Goal: Task Accomplishment & Management: Manage account settings

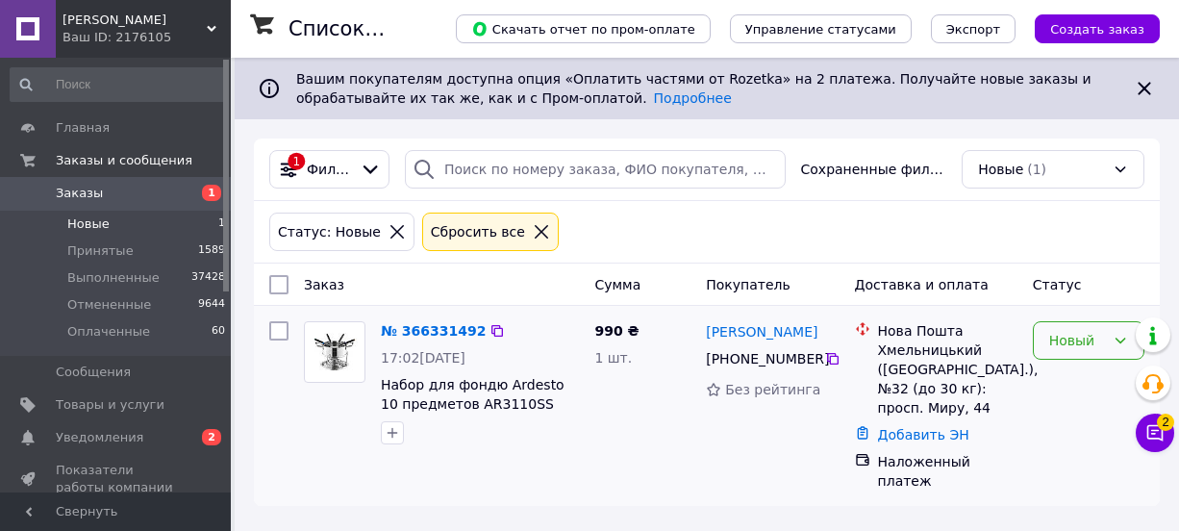
click at [1102, 342] on div "Новый" at bounding box center [1078, 340] width 56 height 21
click at [1068, 383] on li "Принят" at bounding box center [1089, 381] width 110 height 35
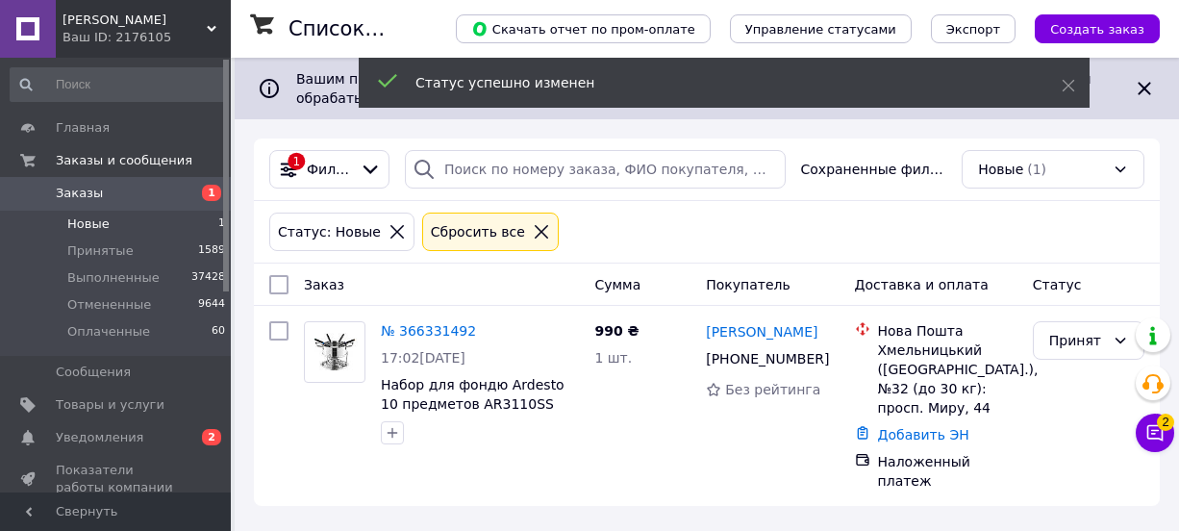
click at [122, 222] on li "Новые 1" at bounding box center [118, 224] width 237 height 27
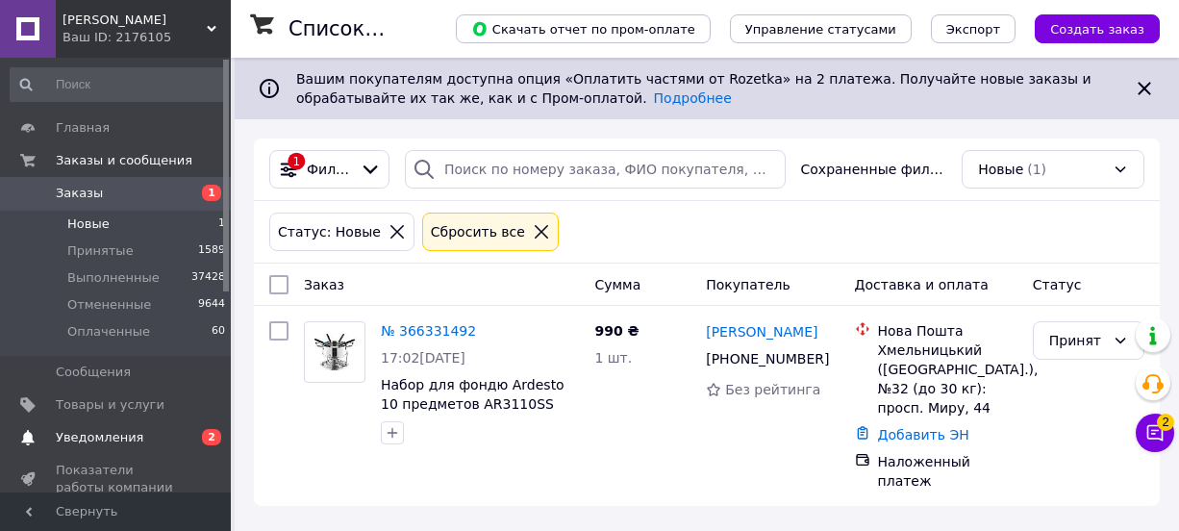
click at [114, 442] on span "Уведомления" at bounding box center [100, 437] width 88 height 17
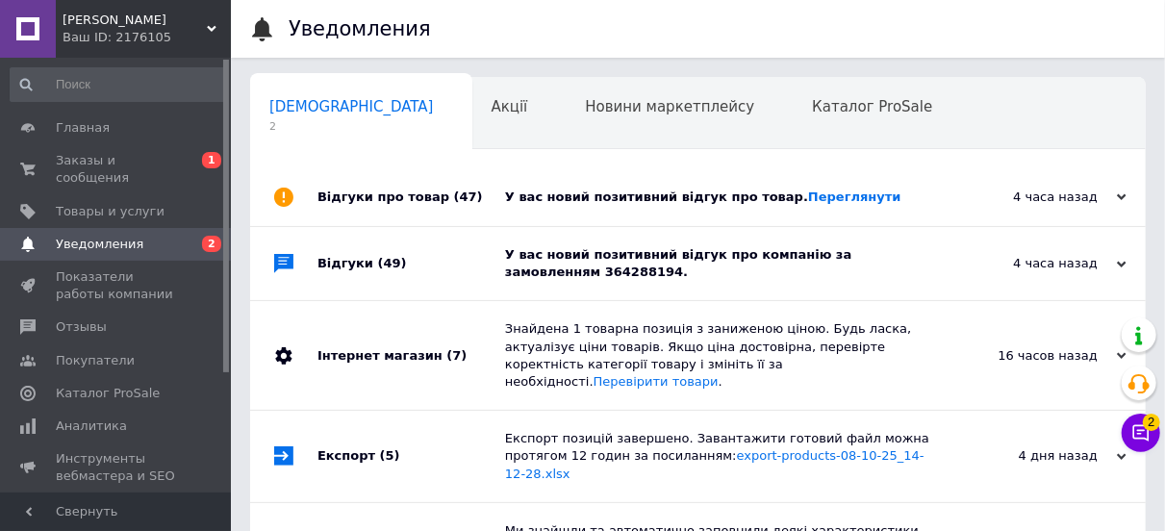
scroll to position [0, 10]
click at [828, 197] on link "Переглянути" at bounding box center [854, 197] width 93 height 14
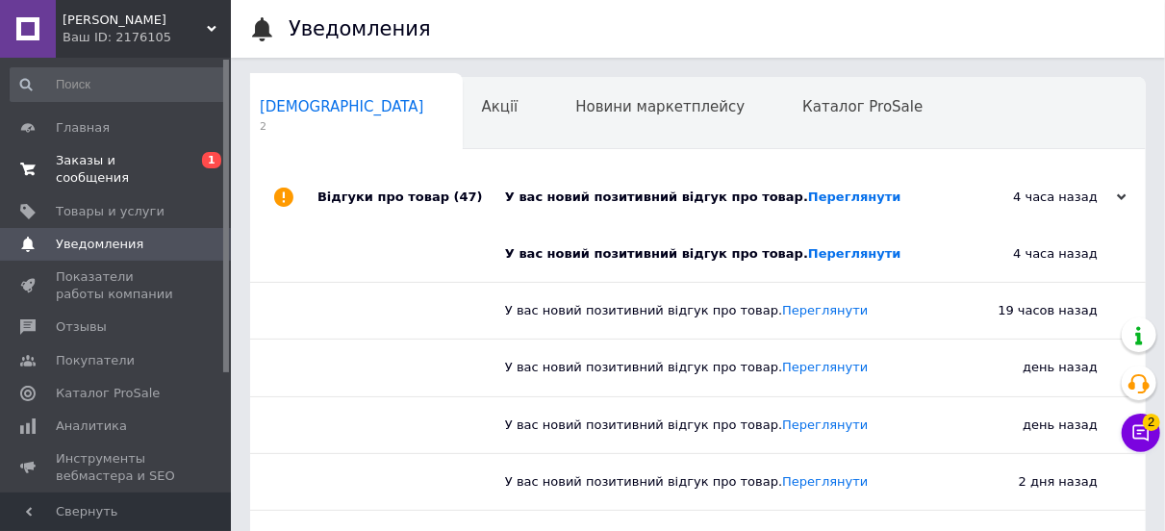
click at [96, 161] on span "Заказы и сообщения" at bounding box center [117, 169] width 122 height 35
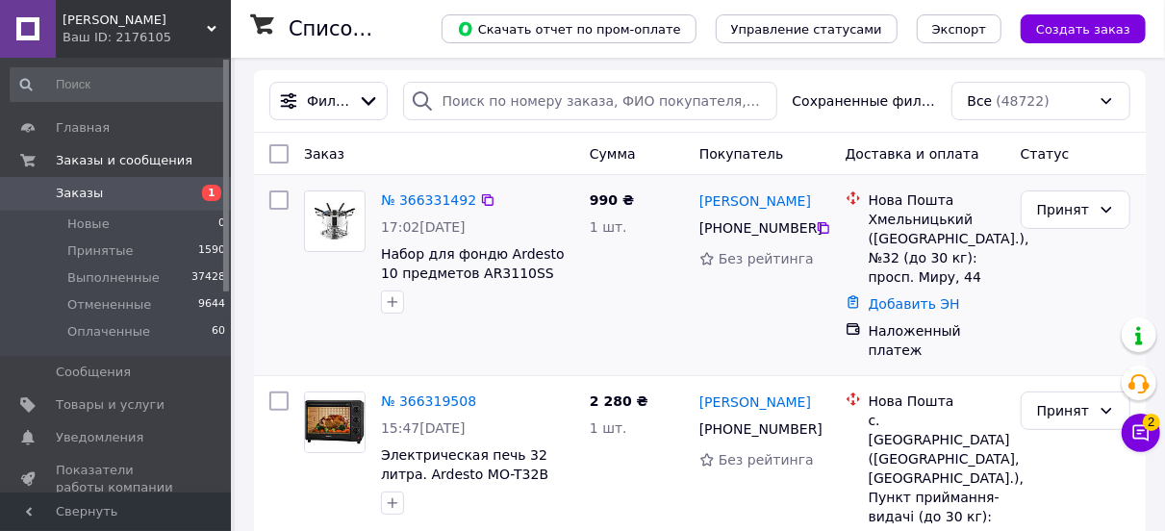
scroll to position [96, 0]
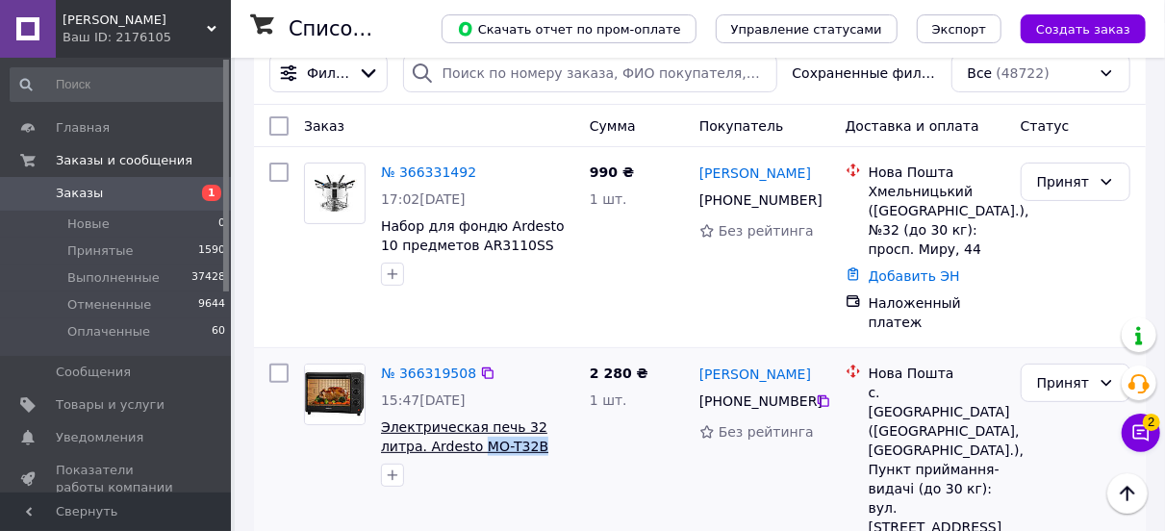
drag, startPoint x: 491, startPoint y: 432, endPoint x: 434, endPoint y: 432, distance: 56.8
click at [434, 432] on span "Электрическая печь 32 литра. Ardesto MO-T32B" at bounding box center [477, 437] width 193 height 38
copy span "MO-T32B"
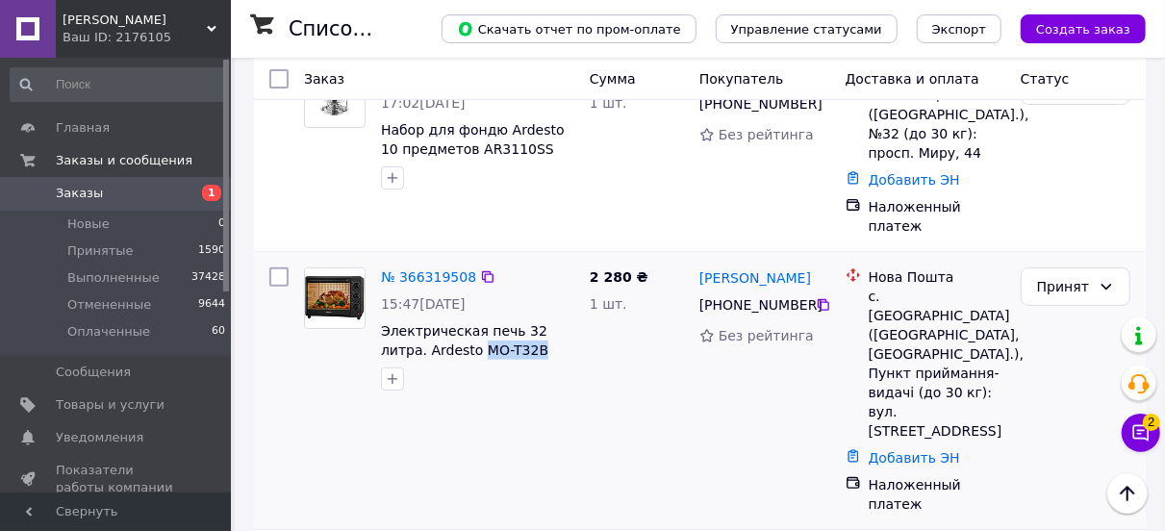
drag, startPoint x: 534, startPoint y: 380, endPoint x: 512, endPoint y: 356, distance: 32.7
click at [535, 380] on div "№ 366319508 15:47, 12.10.2025 Электрическая печь 32 литра. Ardesto MO-T32B" at bounding box center [439, 391] width 286 height 262
drag, startPoint x: 487, startPoint y: 323, endPoint x: 437, endPoint y: 332, distance: 50.8
click at [437, 332] on span "Электрическая печь 32 литра. Ardesto MO-T32B" at bounding box center [477, 340] width 193 height 38
copy span "MO-T32B"
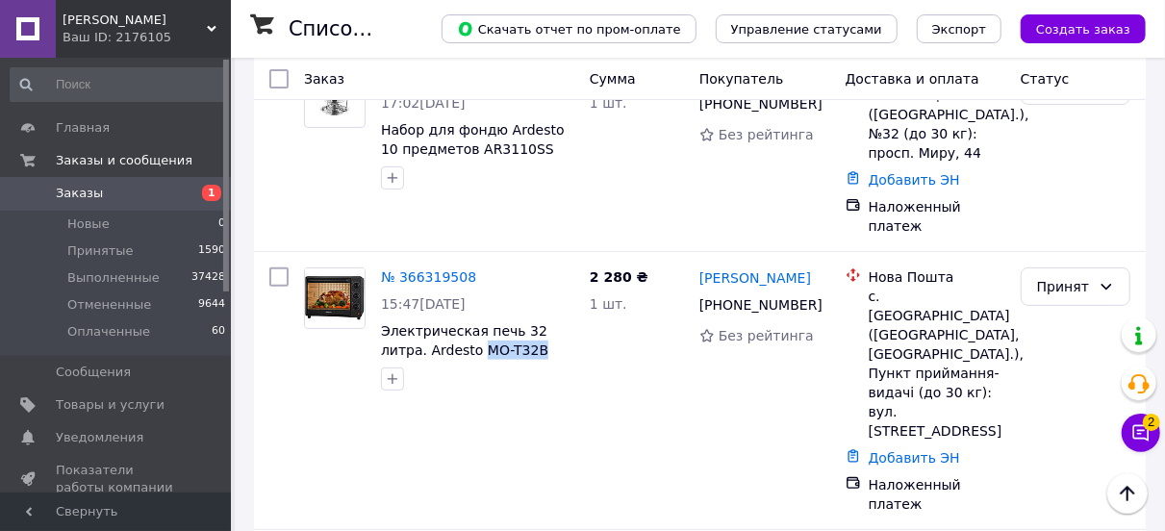
click at [1152, 425] on span "2" at bounding box center [1151, 422] width 17 height 17
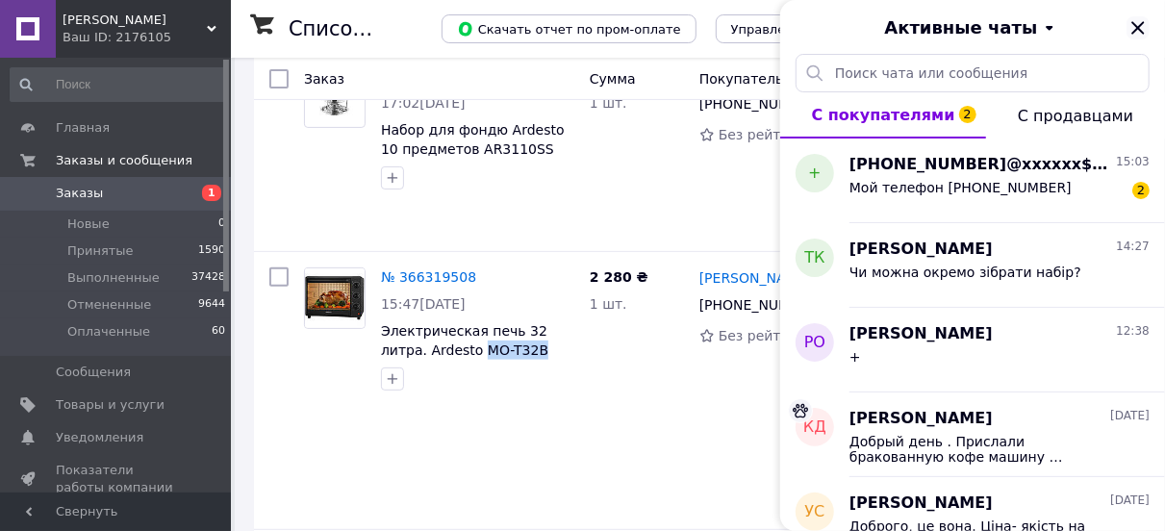
click at [1136, 20] on icon "Закрыть" at bounding box center [1138, 27] width 23 height 23
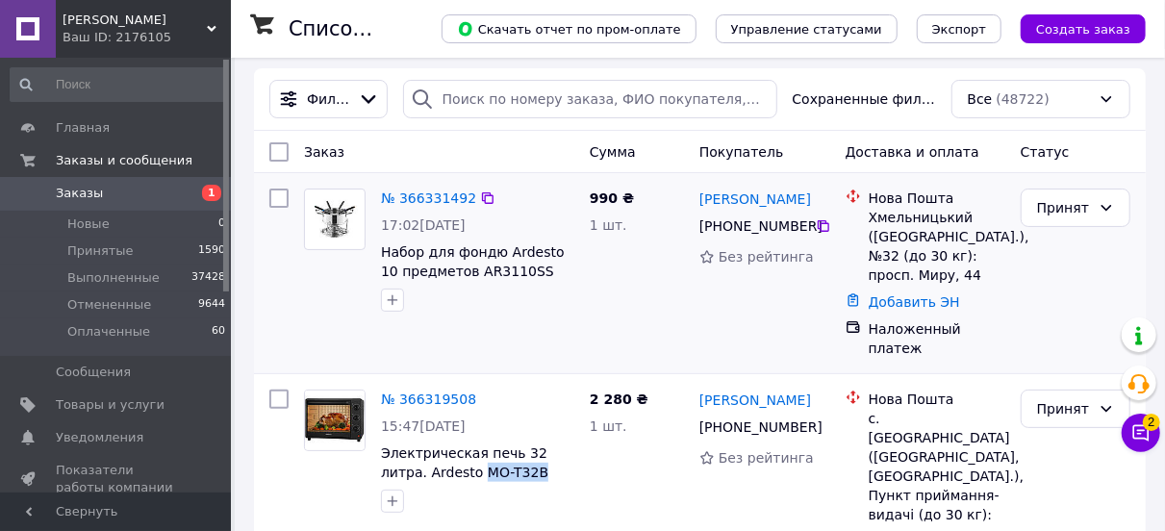
scroll to position [96, 0]
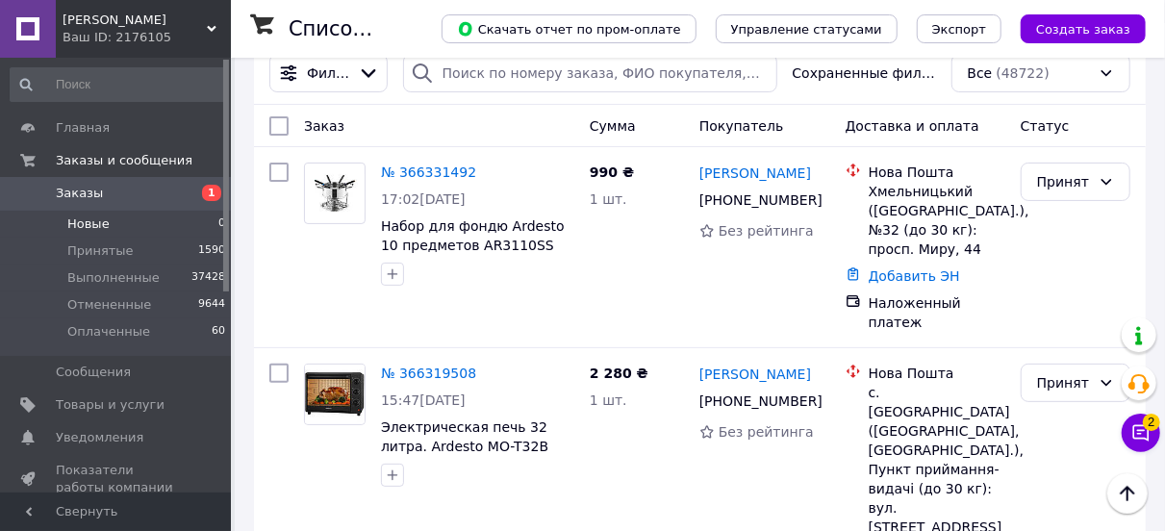
click at [114, 213] on li "Новые 0" at bounding box center [118, 224] width 237 height 27
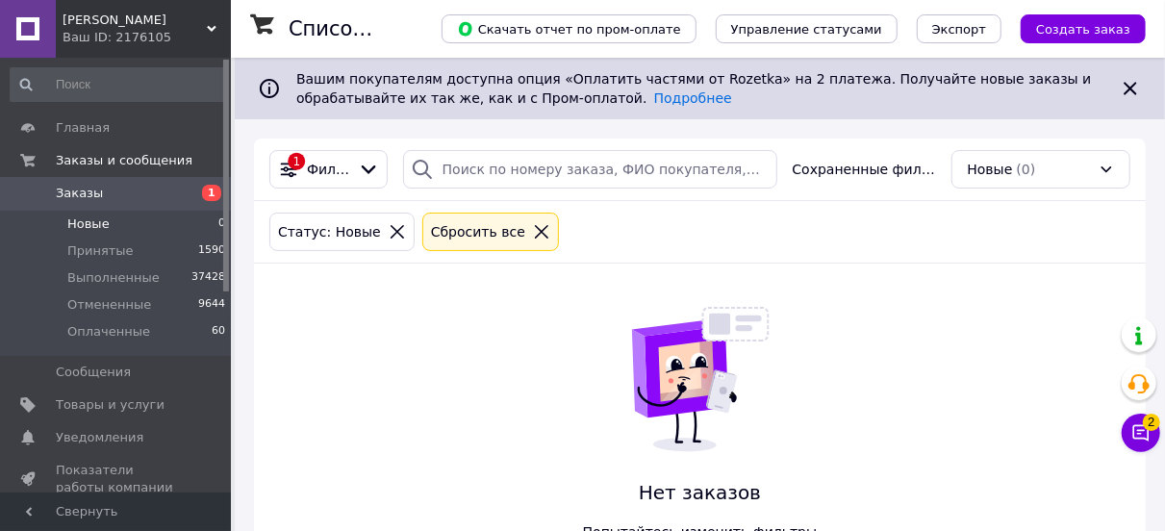
click at [533, 235] on icon at bounding box center [541, 231] width 17 height 17
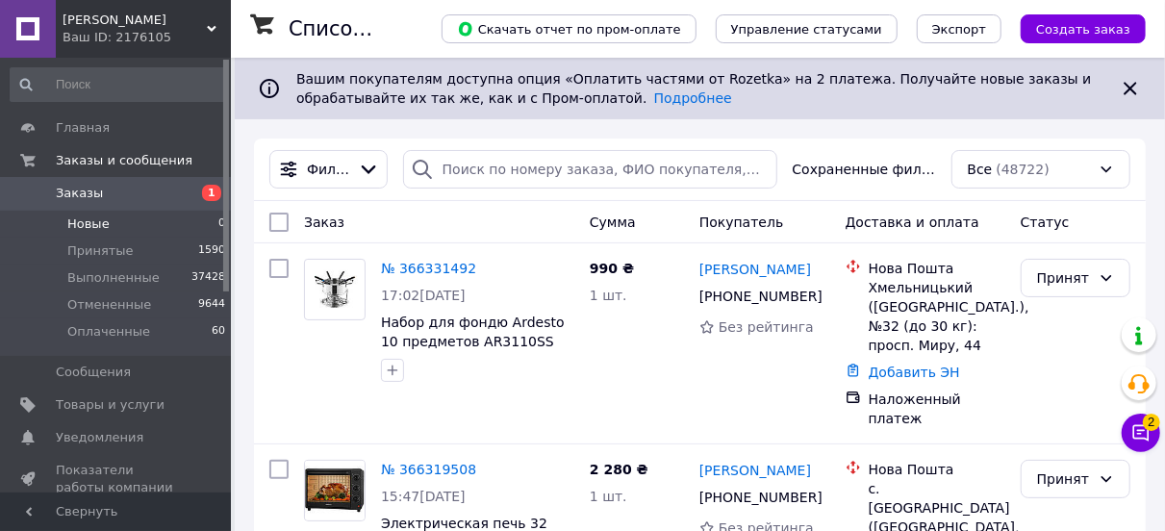
click at [107, 213] on li "Новые 0" at bounding box center [118, 224] width 237 height 27
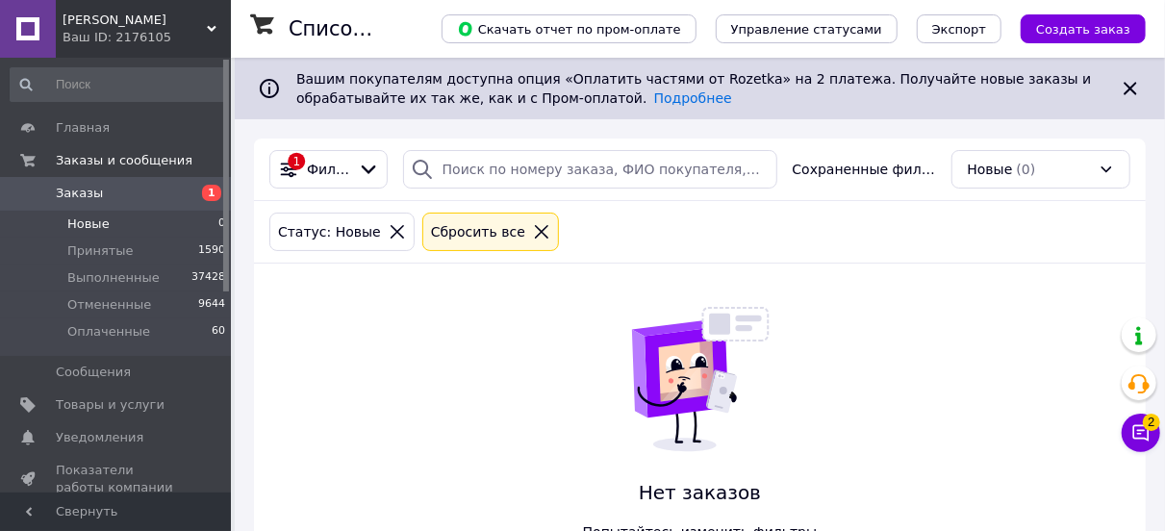
click at [533, 229] on icon at bounding box center [541, 231] width 17 height 17
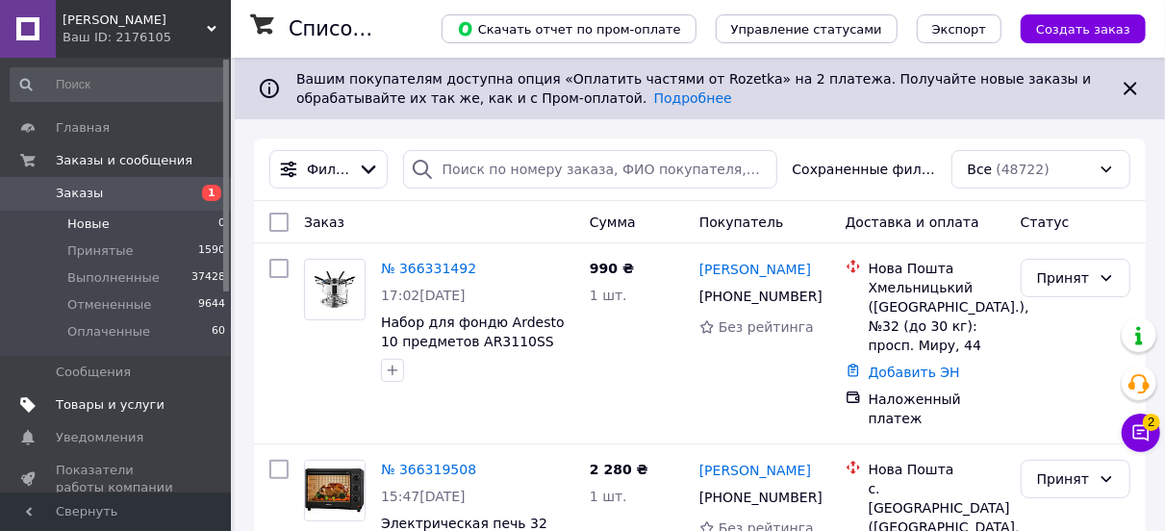
click at [130, 411] on span "Товары и услуги" at bounding box center [110, 404] width 109 height 17
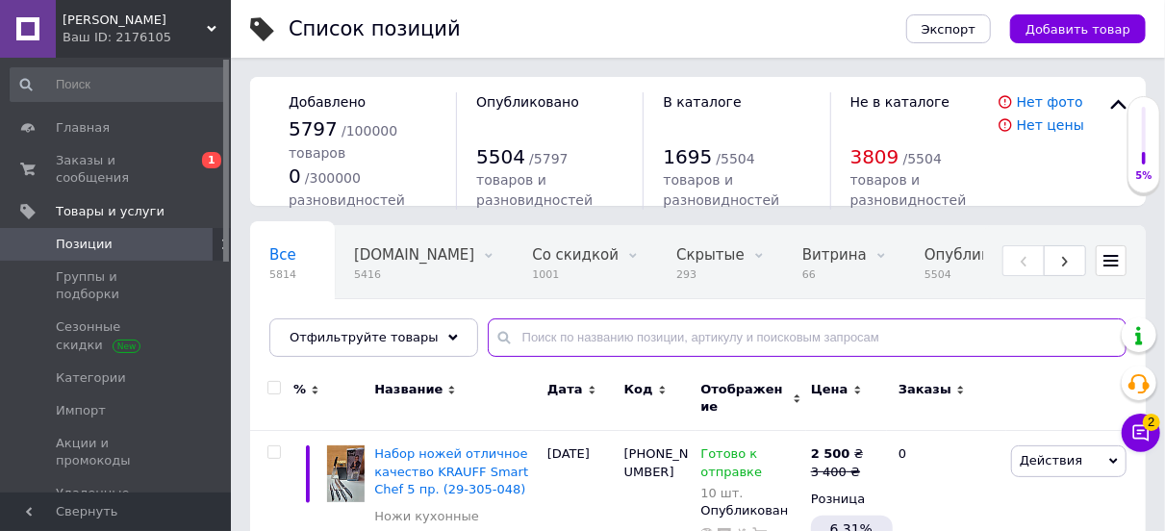
paste input "KM-5404"
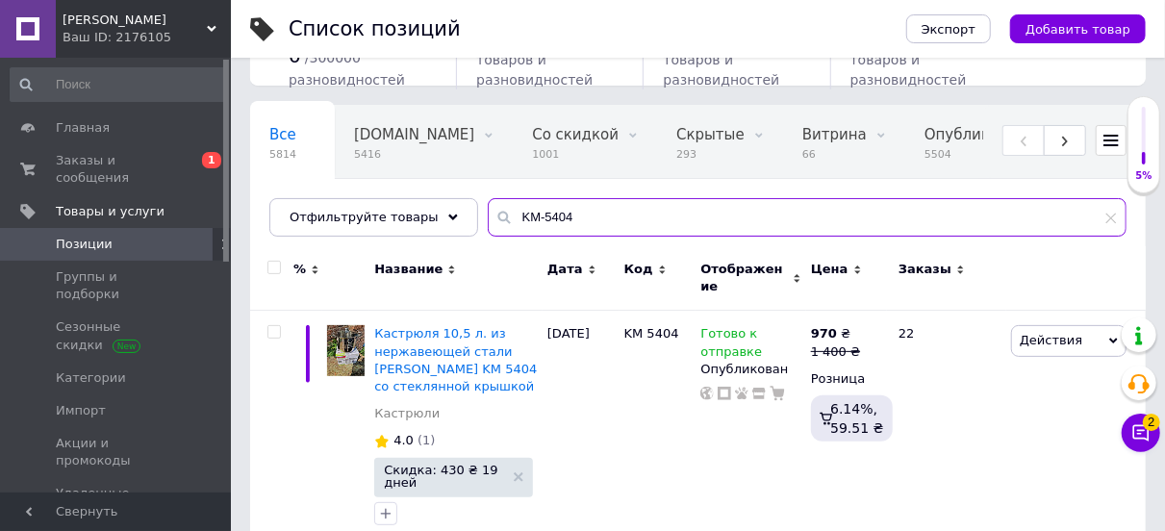
scroll to position [143, 0]
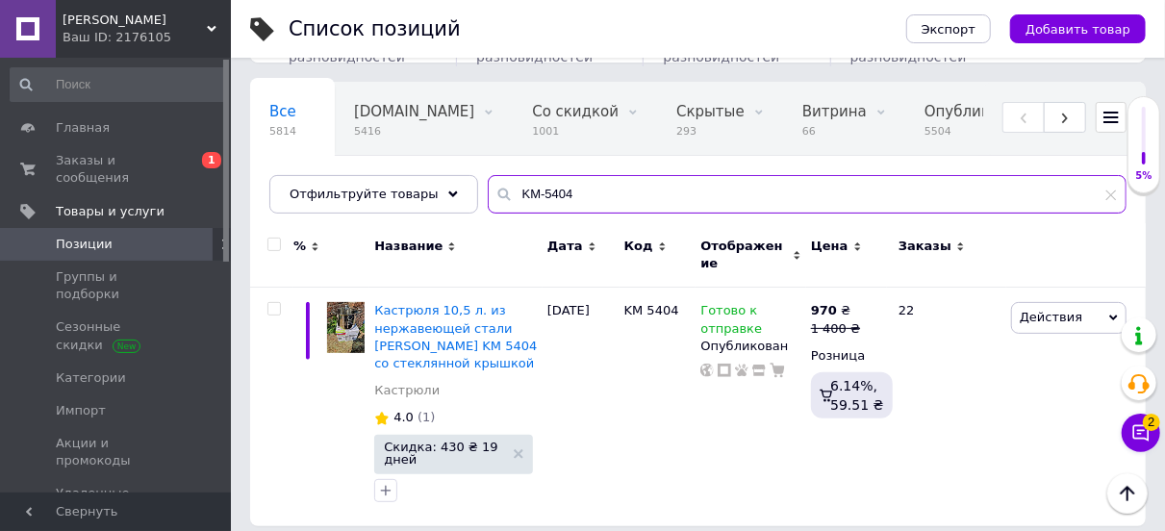
type input "KM-5404"
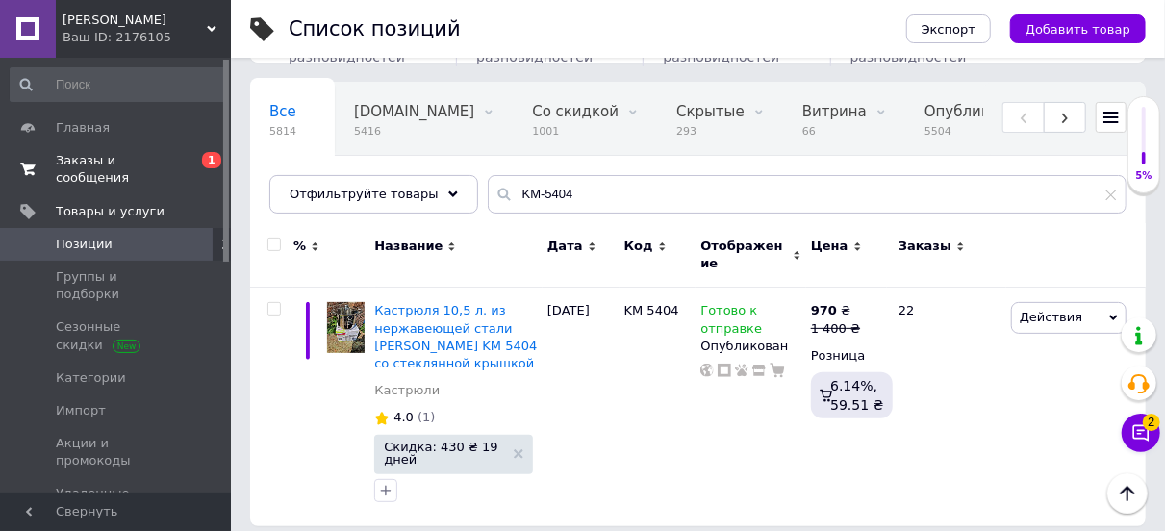
click at [104, 159] on span "Заказы и сообщения" at bounding box center [117, 169] width 122 height 35
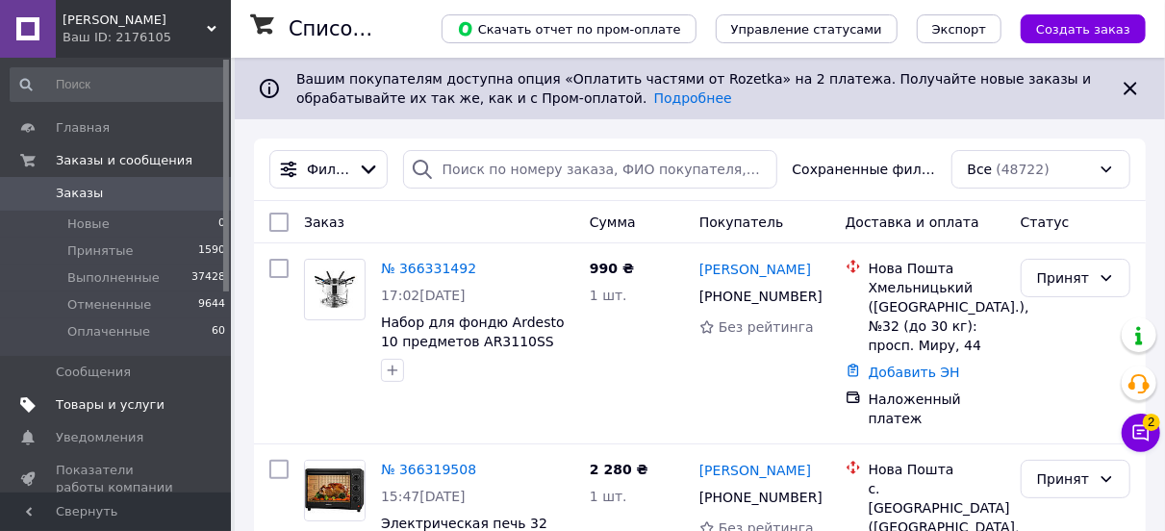
click at [82, 405] on span "Товары и услуги" at bounding box center [110, 404] width 109 height 17
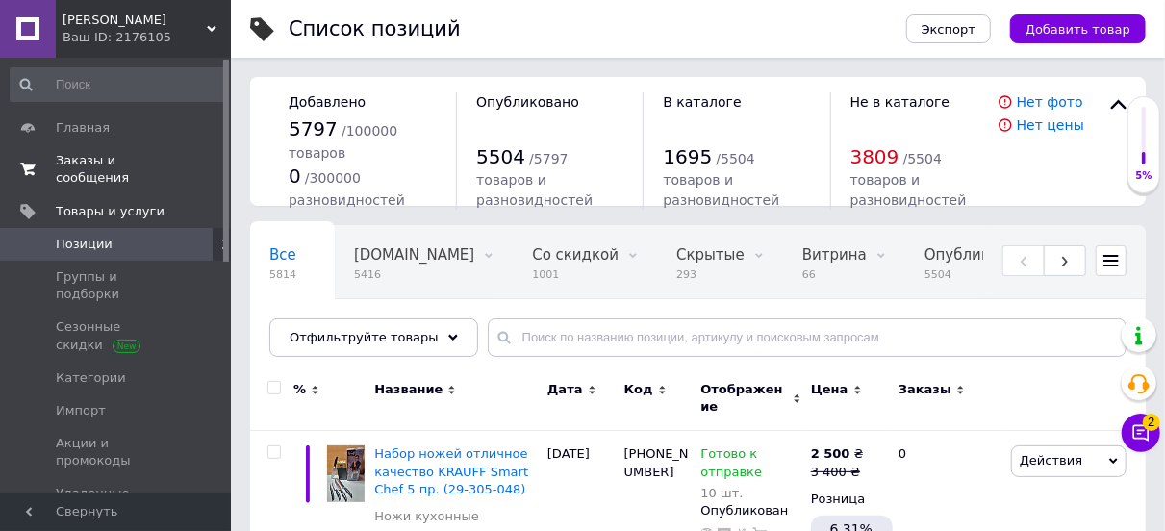
click at [115, 155] on span "Заказы и сообщения" at bounding box center [117, 169] width 122 height 35
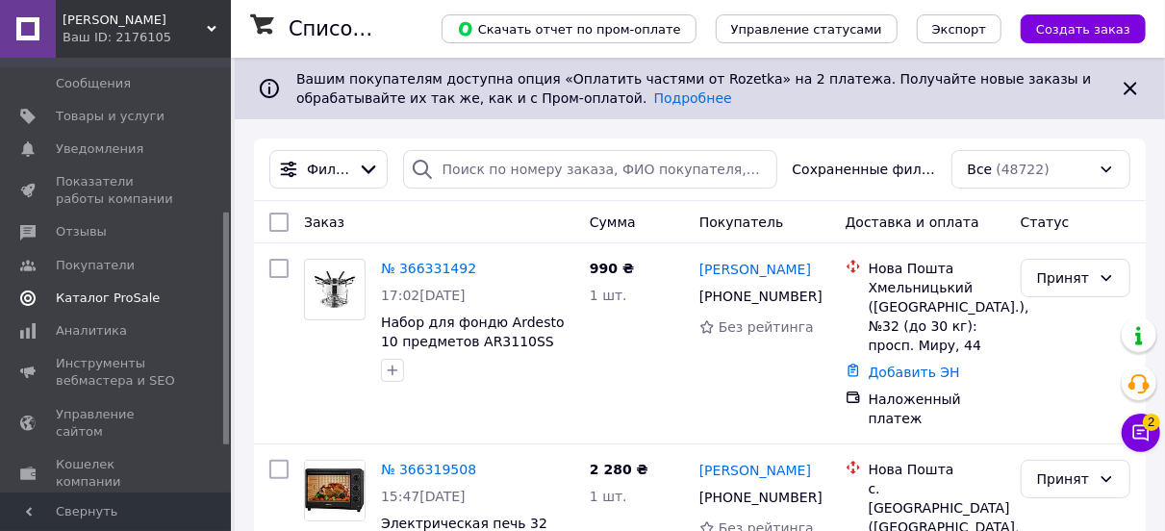
click at [99, 299] on span "Каталог ProSale" at bounding box center [108, 298] width 104 height 17
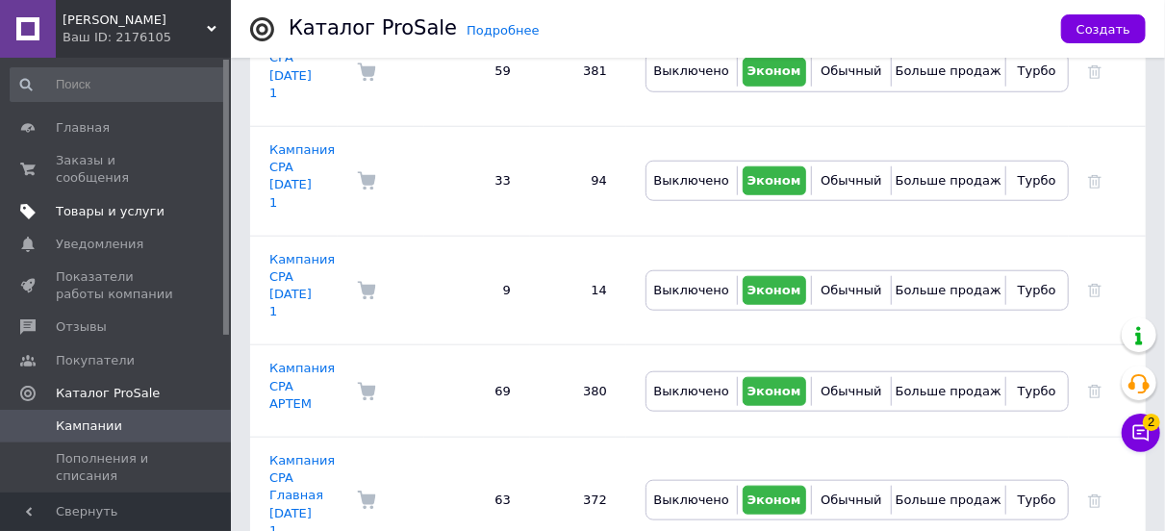
scroll to position [770, 0]
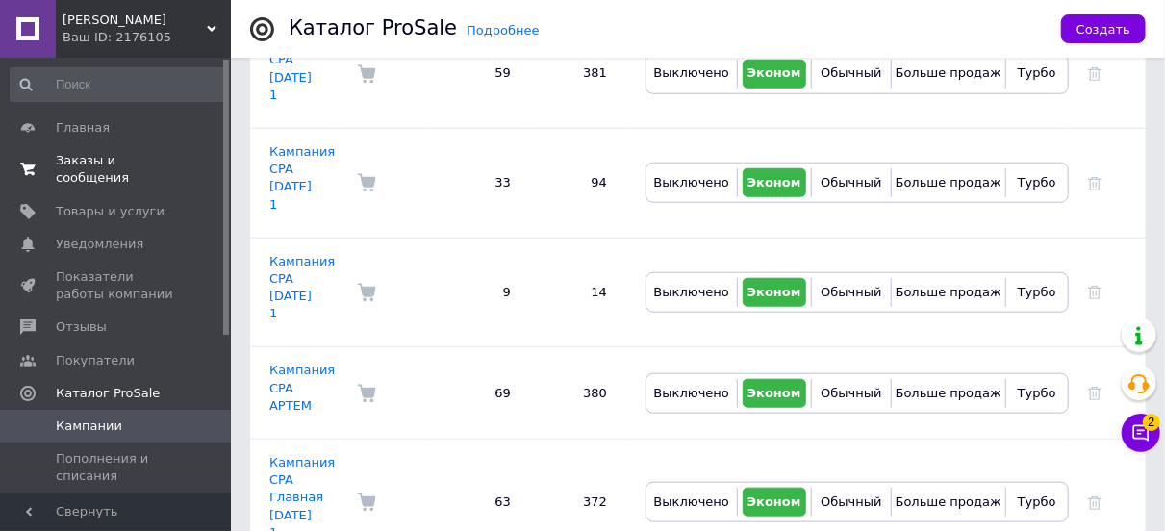
click at [105, 161] on span "Заказы и сообщения" at bounding box center [117, 169] width 122 height 35
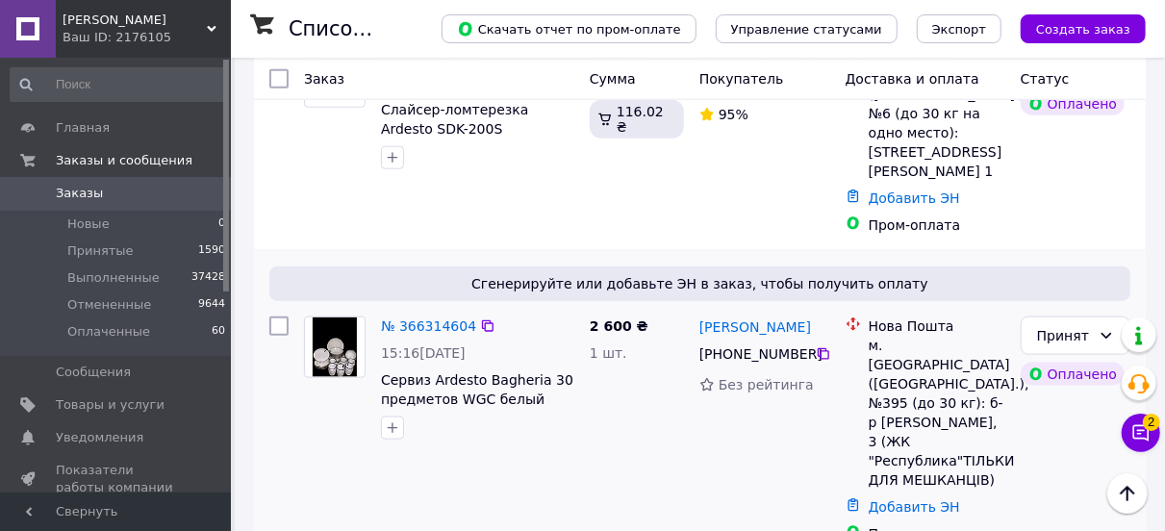
scroll to position [770, 0]
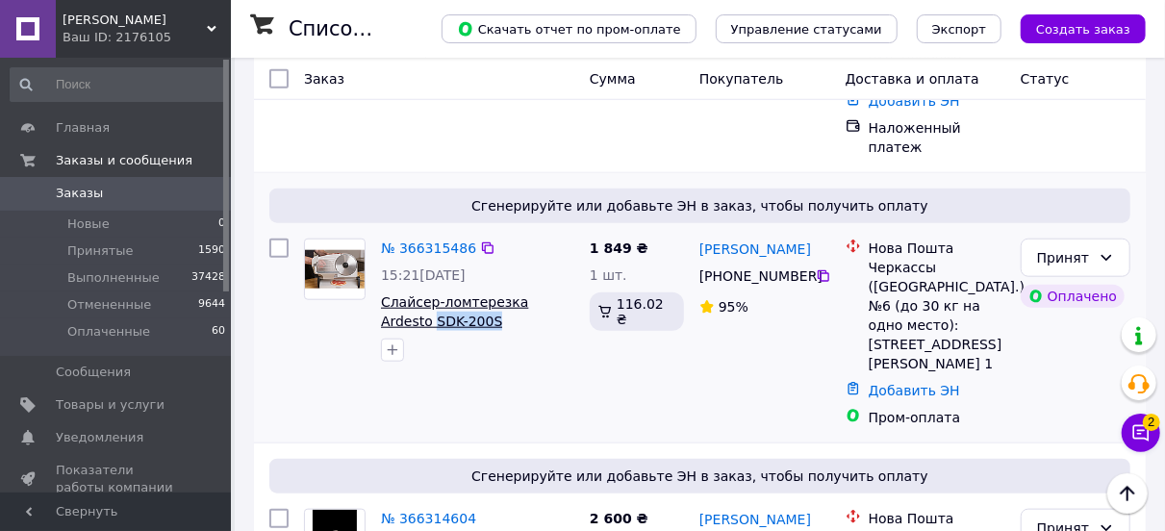
drag, startPoint x: 443, startPoint y: 213, endPoint x: 382, endPoint y: 208, distance: 61.8
click at [382, 292] on span "Слайсер-ломтерезка Ardesto SDK-200S" at bounding box center [477, 311] width 193 height 38
copy span "SDK-200S"
click at [85, 211] on li "Новые 0" at bounding box center [118, 224] width 237 height 27
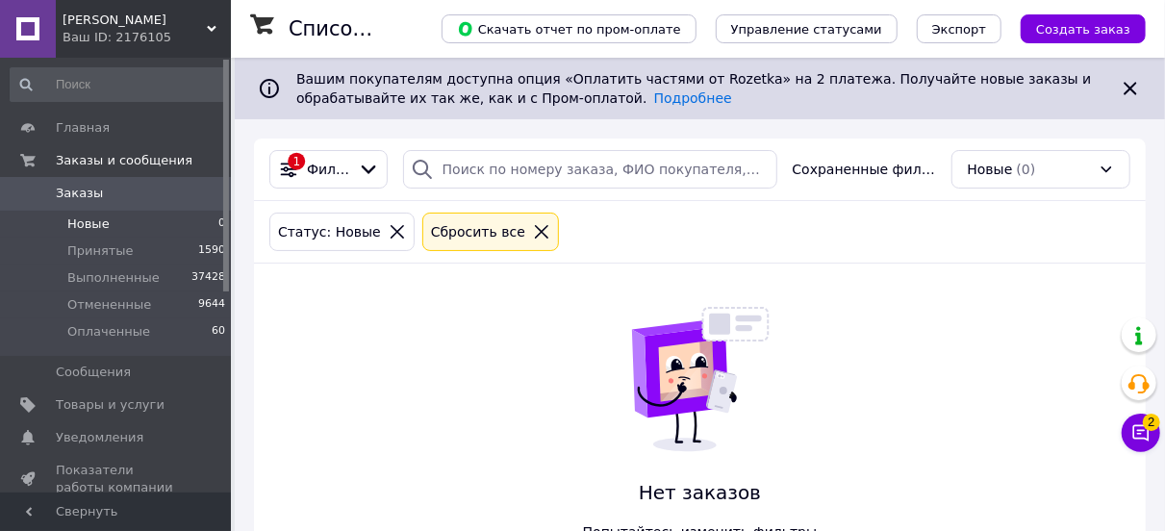
click at [389, 230] on icon at bounding box center [397, 231] width 17 height 17
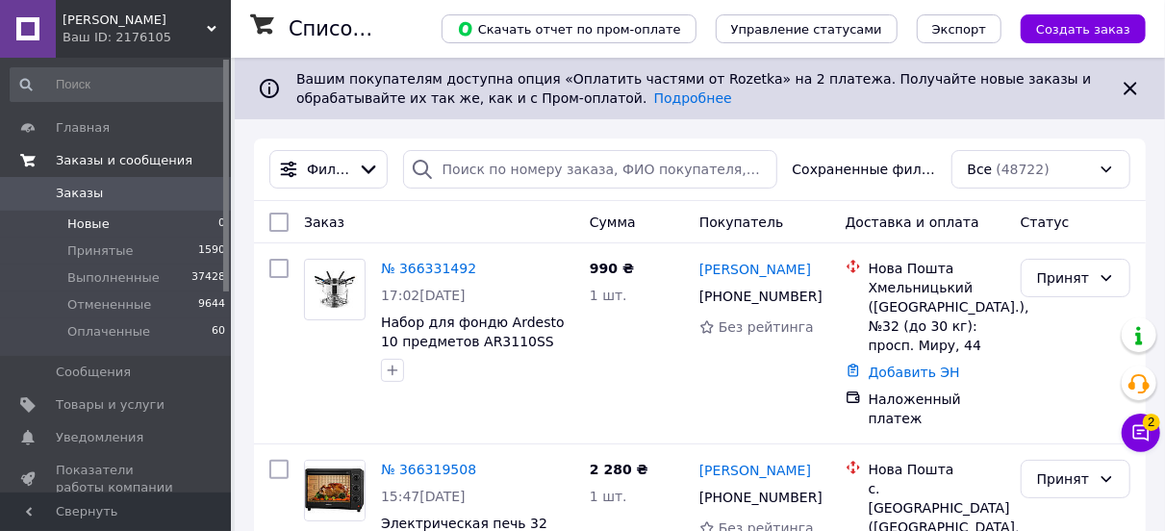
click at [89, 157] on span "Заказы и сообщения" at bounding box center [124, 160] width 137 height 17
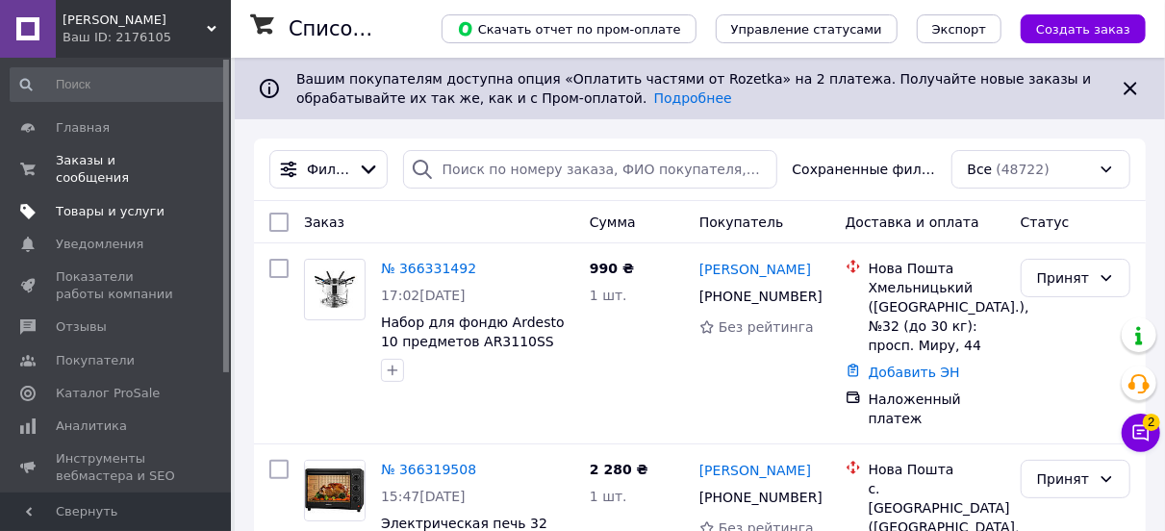
click at [84, 203] on span "Товары и услуги" at bounding box center [110, 211] width 109 height 17
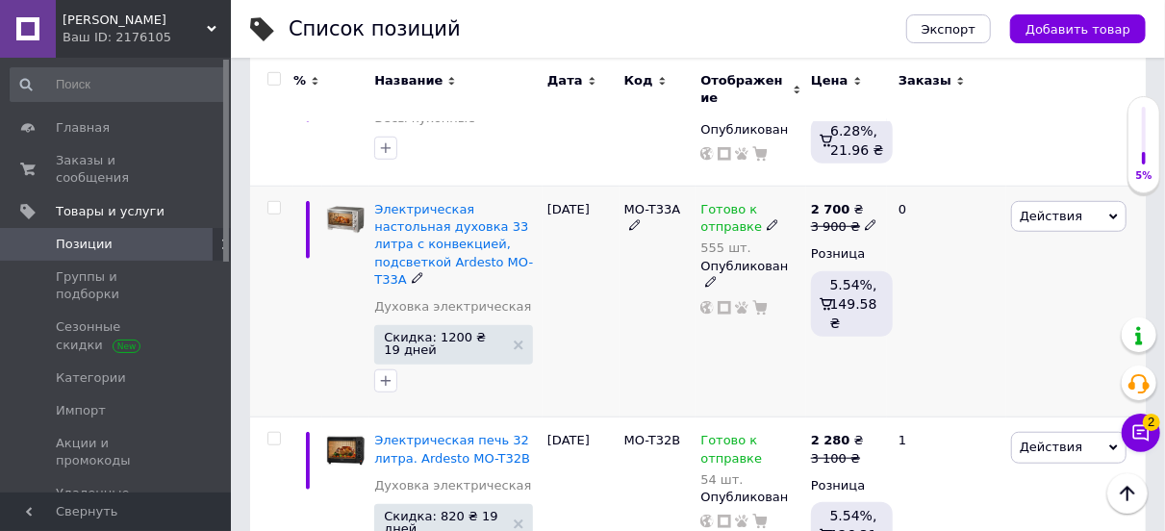
scroll to position [673, 0]
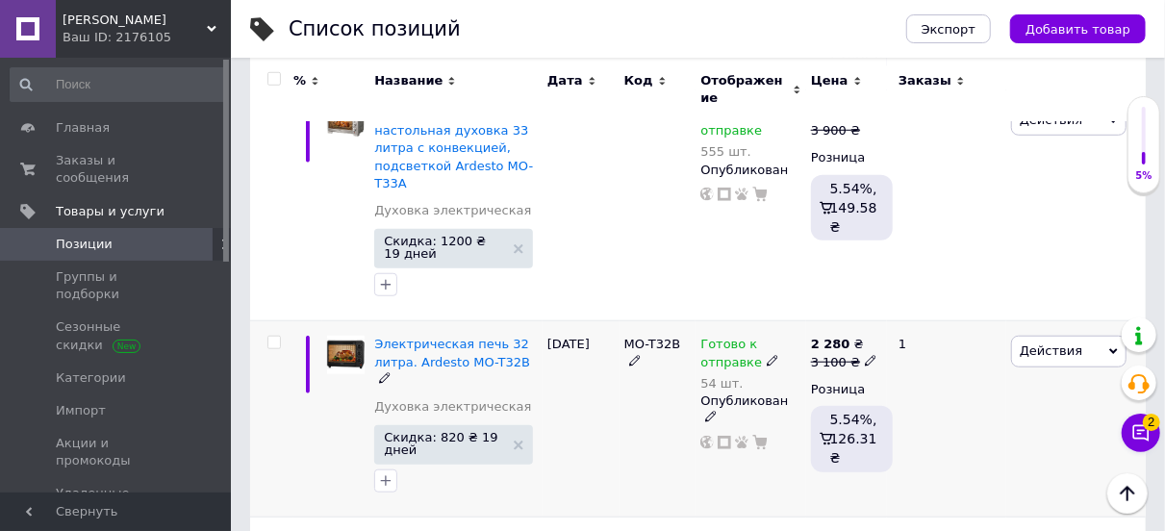
drag, startPoint x: 619, startPoint y: 312, endPoint x: 686, endPoint y: 314, distance: 67.4
click at [686, 321] on div "Электрическая печь 32 литра. Ardesto MO-T32B Духовка электрическая Скидка: 820 …" at bounding box center [698, 419] width 896 height 196
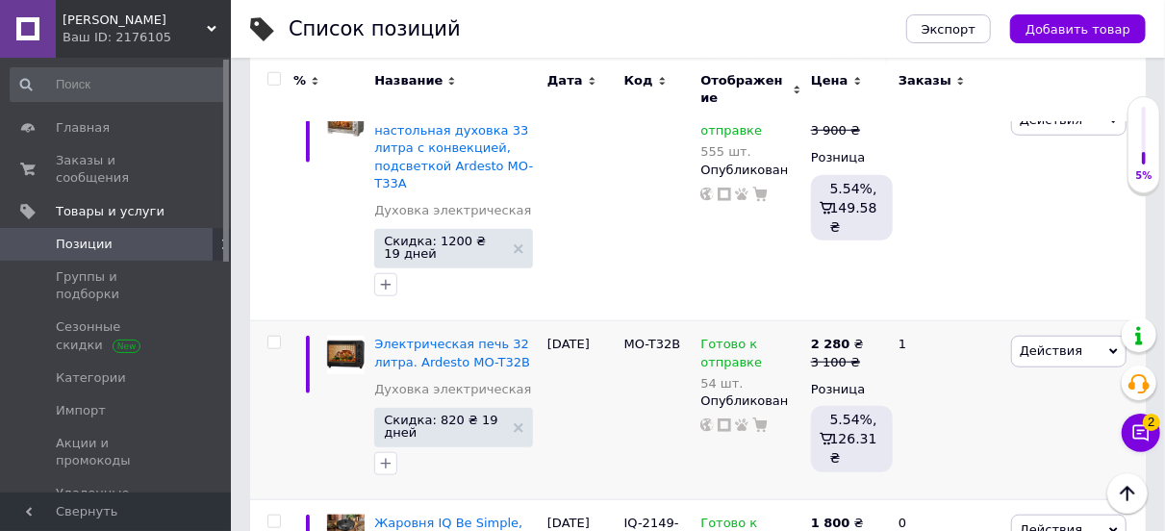
copy div "MO-T32B"
